Goal: Information Seeking & Learning: Compare options

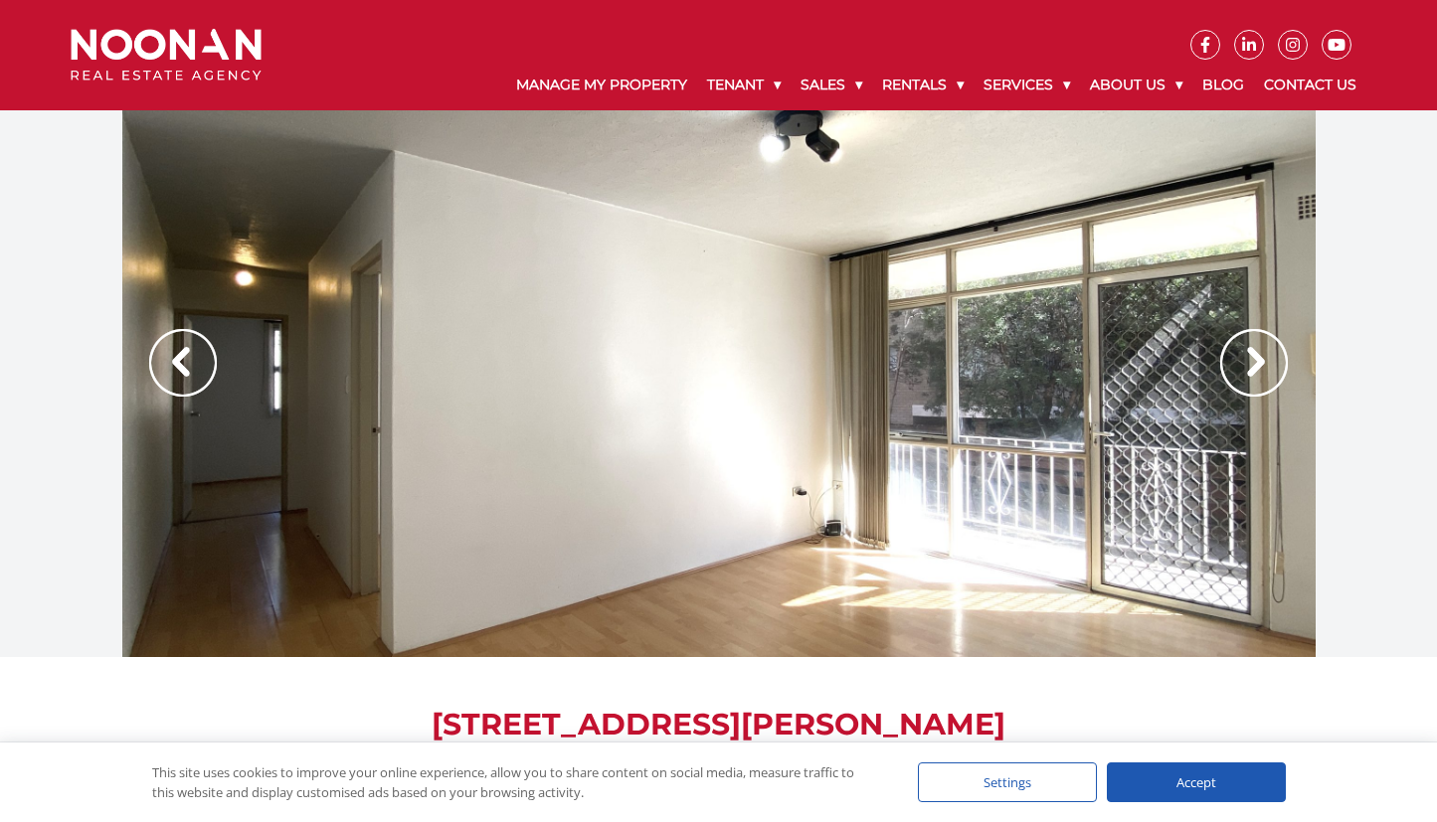
scroll to position [199, 0]
